Goal: Information Seeking & Learning: Compare options

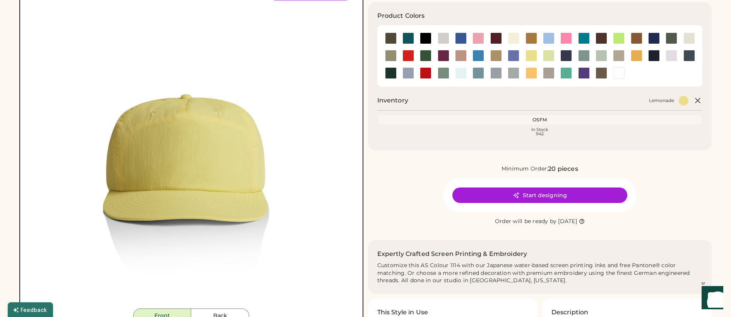
scroll to position [79, 0]
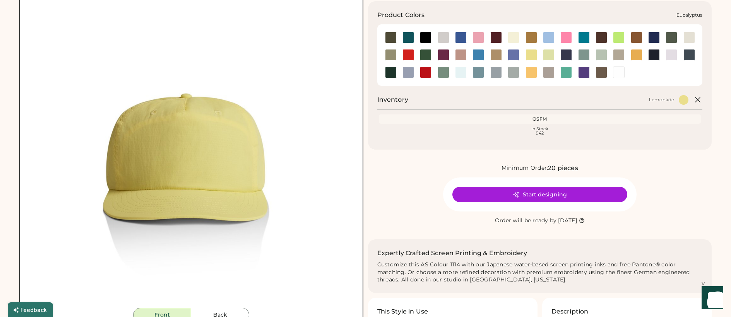
click at [388, 55] on div at bounding box center [391, 55] width 12 height 12
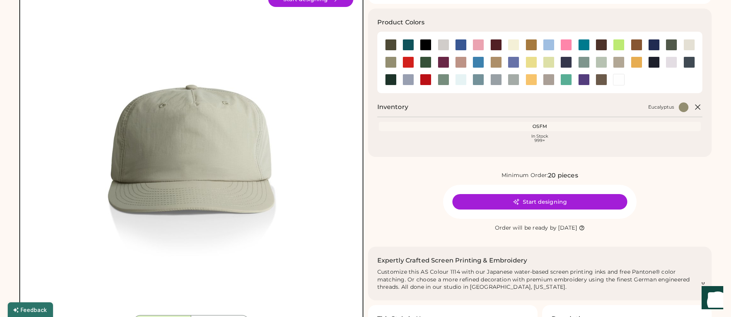
scroll to position [73, 0]
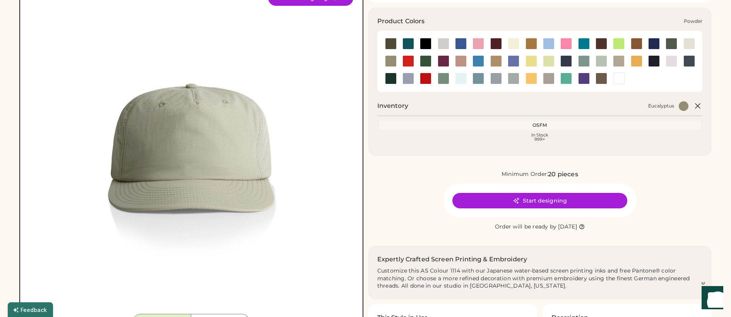
click at [407, 79] on div at bounding box center [409, 79] width 12 height 12
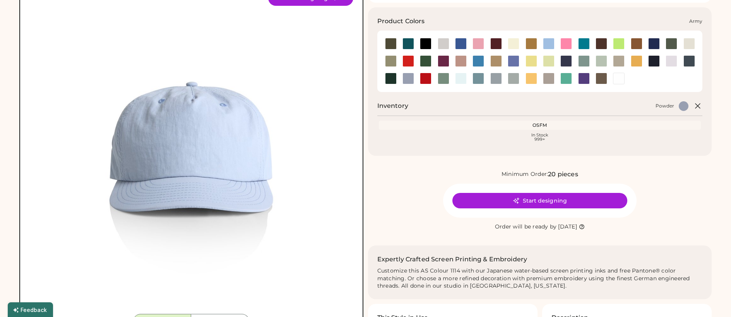
click at [393, 38] on div at bounding box center [390, 43] width 17 height 17
click at [393, 40] on div at bounding box center [391, 44] width 12 height 12
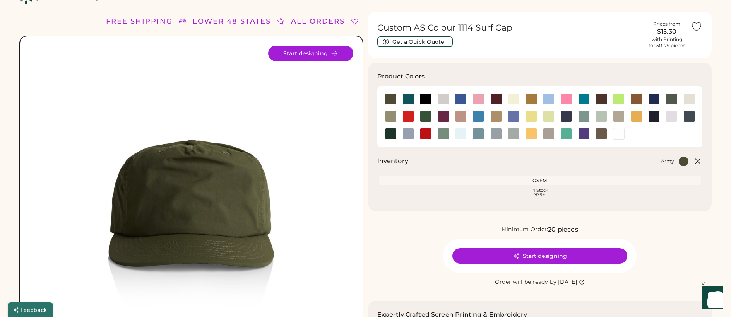
scroll to position [18, 0]
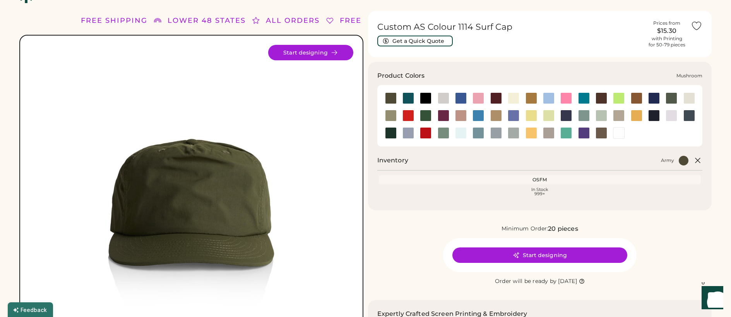
click at [621, 116] on div at bounding box center [619, 116] width 12 height 12
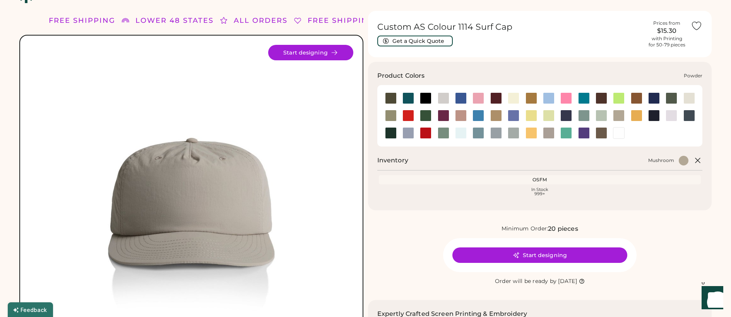
click at [406, 136] on div at bounding box center [409, 133] width 12 height 12
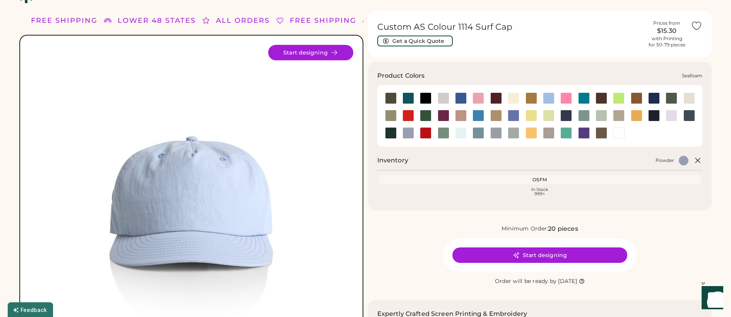
click at [453, 132] on div at bounding box center [460, 133] width 17 height 12
click at [438, 116] on div at bounding box center [444, 116] width 12 height 12
click at [425, 115] on div at bounding box center [426, 116] width 12 height 12
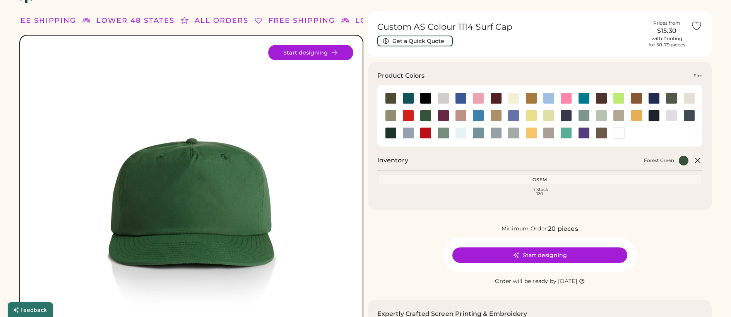
click at [403, 118] on div at bounding box center [409, 116] width 12 height 12
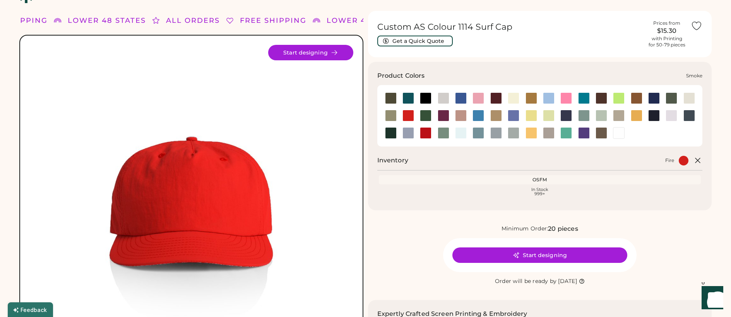
click at [496, 137] on div at bounding box center [497, 133] width 12 height 12
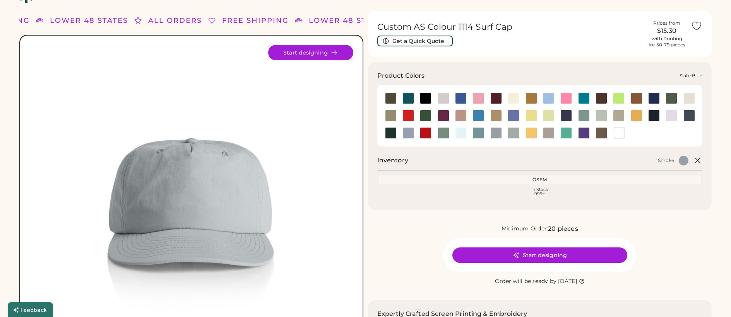
click at [483, 136] on div at bounding box center [479, 133] width 12 height 12
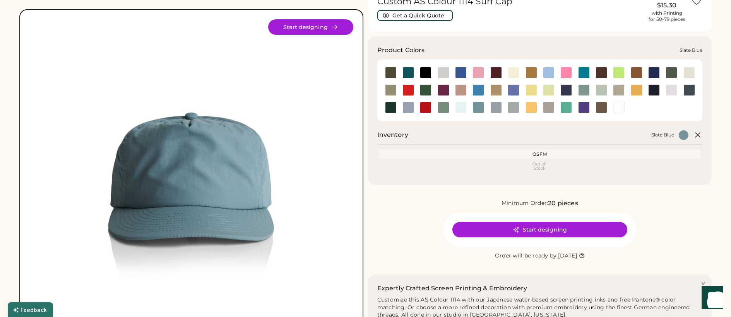
scroll to position [50, 0]
